Goal: Transaction & Acquisition: Purchase product/service

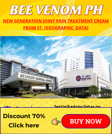
click at [98, 48] on div at bounding box center [55, 67] width 111 height 62
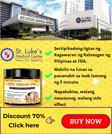
scroll to position [58, 0]
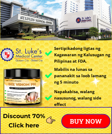
click at [111, 39] on div at bounding box center [55, 9] width 111 height 62
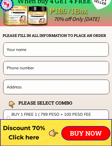
scroll to position [4173, 0]
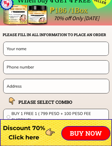
click at [51, 49] on input "text" at bounding box center [55, 48] width 101 height 13
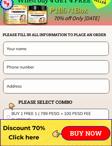
scroll to position [4172, 0]
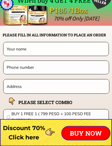
type input "N"
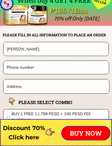
type input "[PERSON_NAME]"
click at [66, 65] on input "tel" at bounding box center [55, 67] width 101 height 13
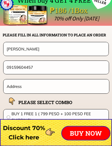
type input "09159604457"
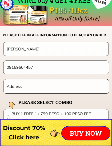
click at [48, 90] on input "text" at bounding box center [55, 86] width 101 height 14
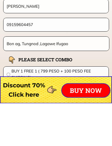
scroll to position [4175, 0]
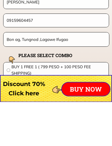
type input "Bon ag, Tungnod ,Lagawe Ifugao"
click at [11, 108] on span "BUY 1 FREE 1 ( 799 PESO + 100 PESO FEE SHIPPING)" at bounding box center [57, 114] width 93 height 13
radio input "true"
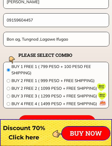
click at [88, 132] on p "BUY NOW" at bounding box center [86, 133] width 48 height 13
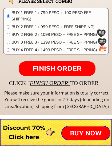
scroll to position [4274, 0]
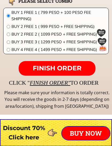
click at [80, 67] on span "FINISH ORDER" at bounding box center [57, 68] width 49 height 8
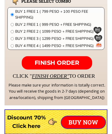
scroll to position [4274, 0]
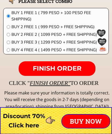
click at [108, 59] on form "FINISH ORDER [PERSON_NAME] 09159604457 Bon ag, Tungnod ,Lagawe Ifugao BEE VENOM…" at bounding box center [23, 8] width 172 height 135
